Goal: Navigation & Orientation: Find specific page/section

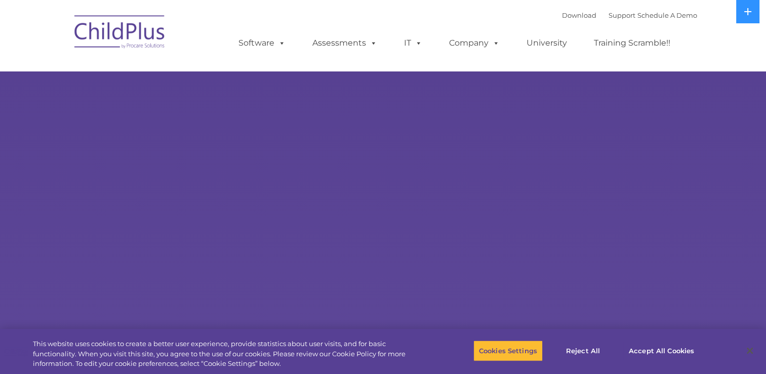
select select "MEDIUM"
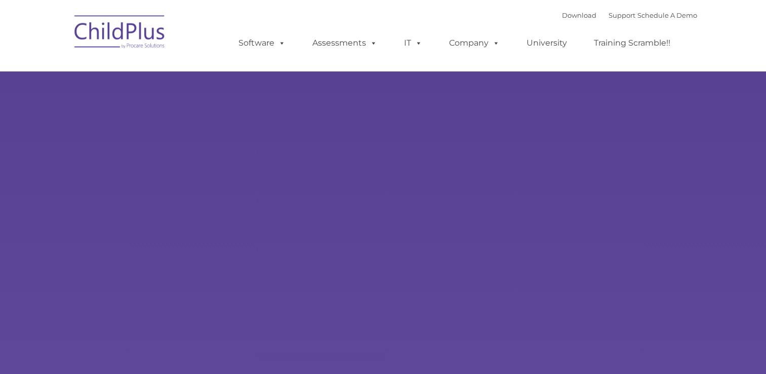
type input ""
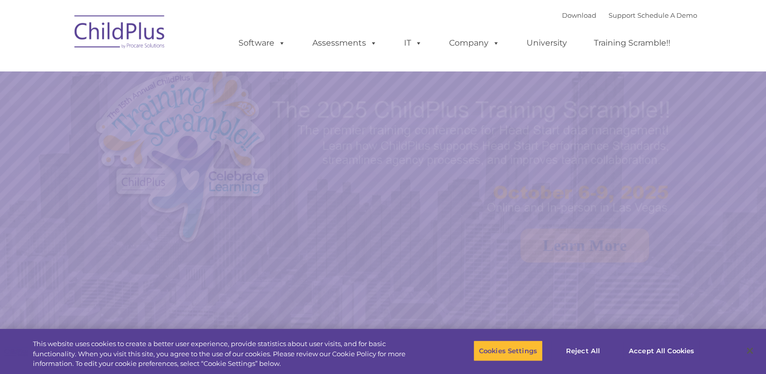
select select "MEDIUM"
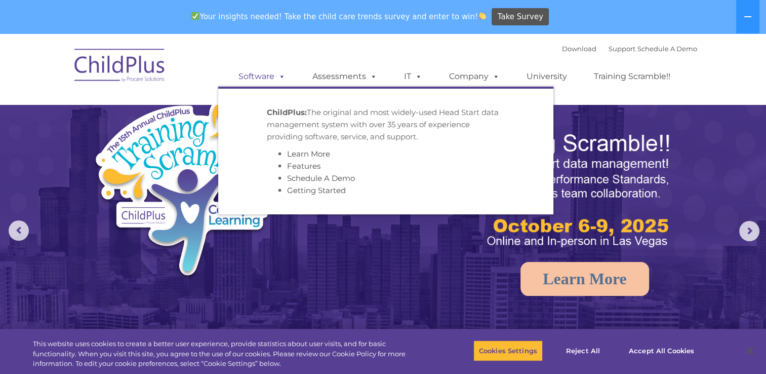
click at [269, 75] on link "Software" at bounding box center [261, 76] width 67 height 20
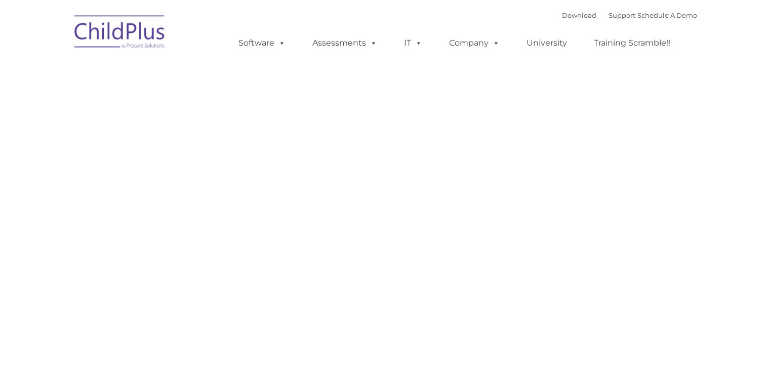
type input ""
